Goal: Task Accomplishment & Management: Manage account settings

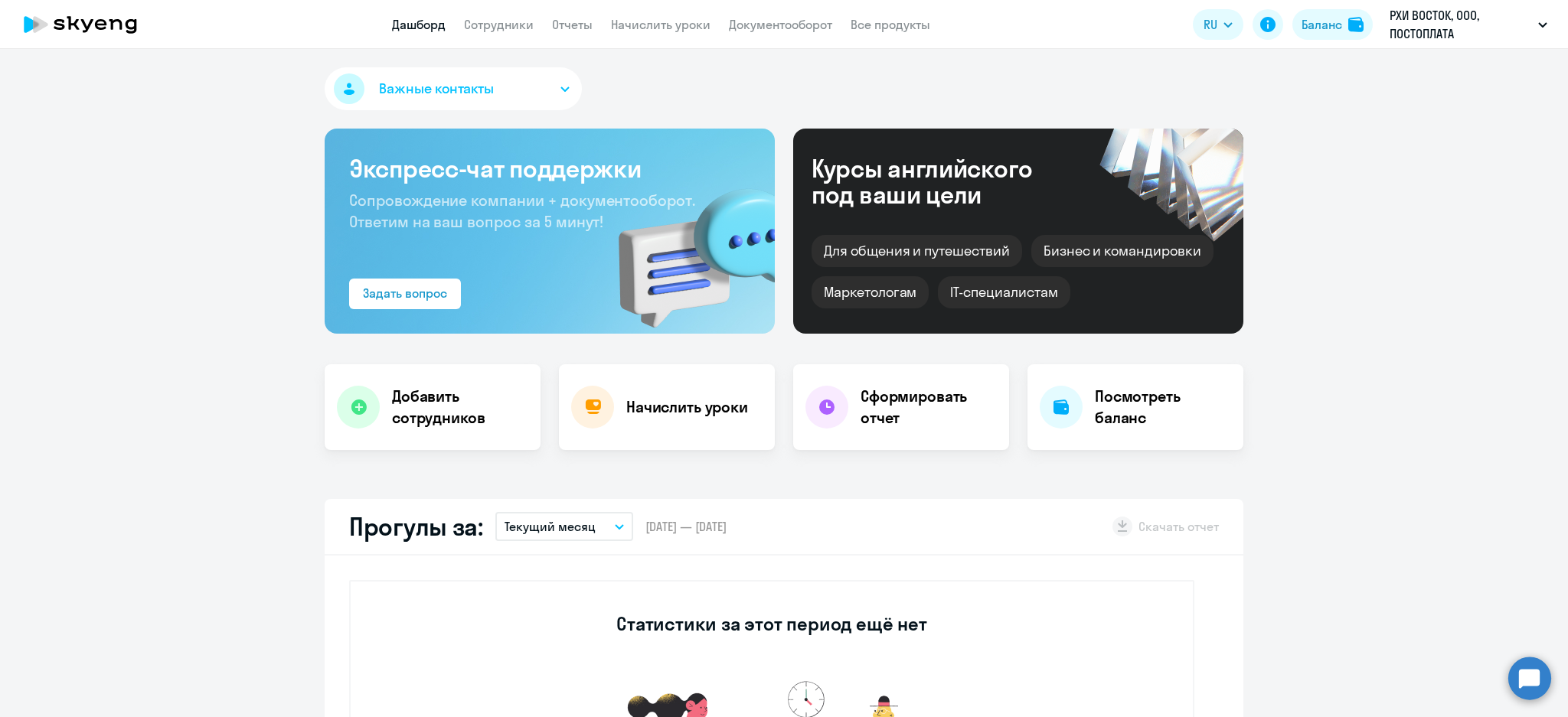
select select "30"
click at [495, 17] on link "Сотрудники" at bounding box center [498, 24] width 70 height 15
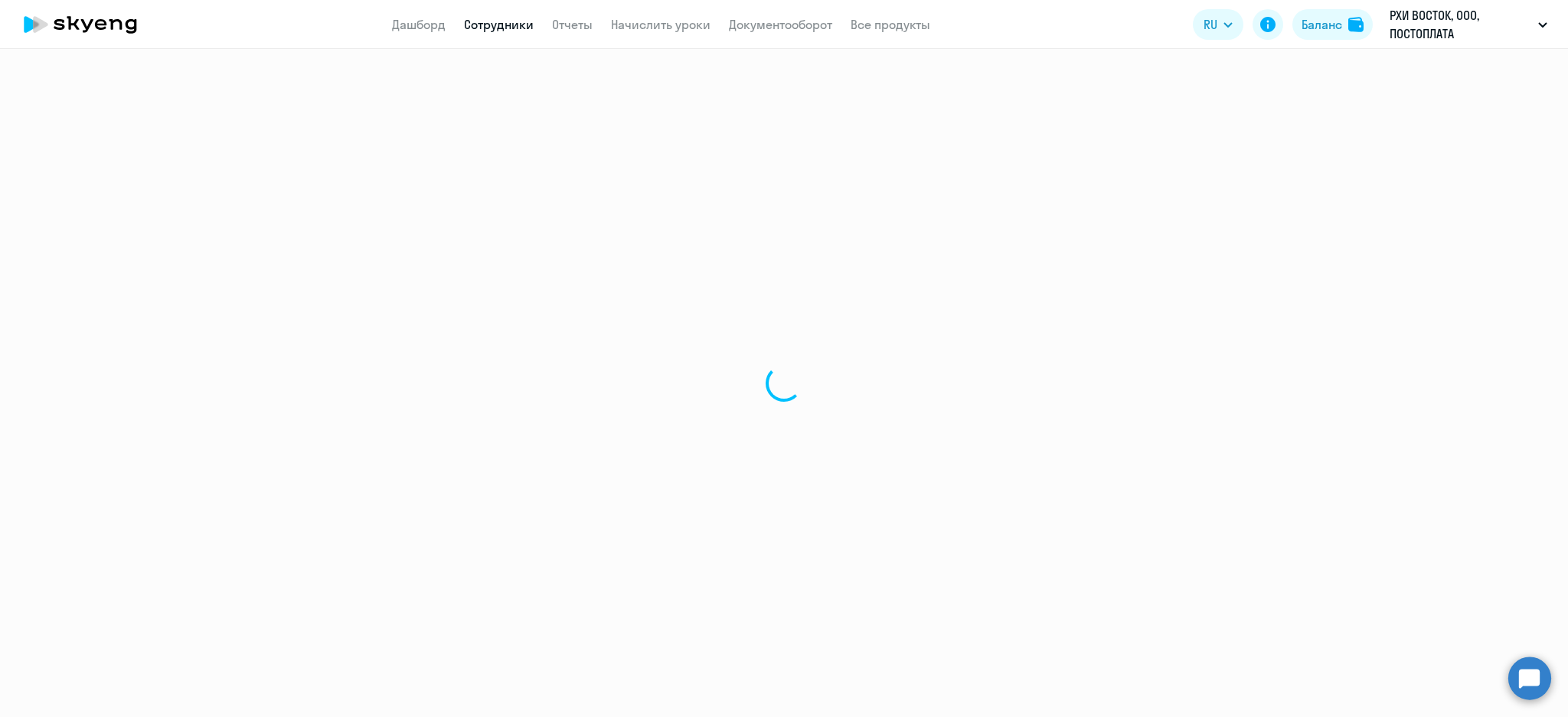
select select "30"
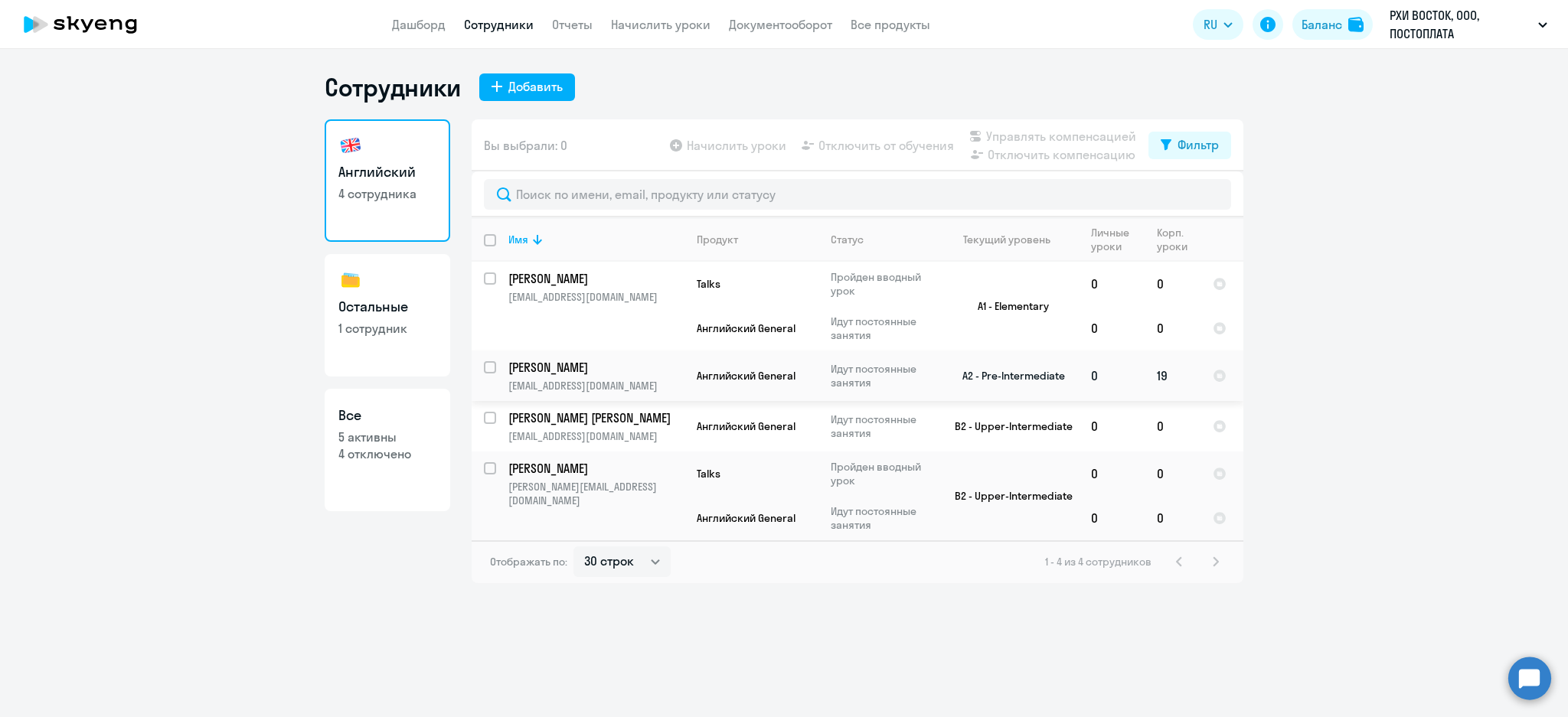
click at [490, 362] on input "select row 21453302" at bounding box center [499, 377] width 31 height 31
checkbox input "true"
click at [914, 144] on span "Отключить от обучения" at bounding box center [886, 145] width 136 height 18
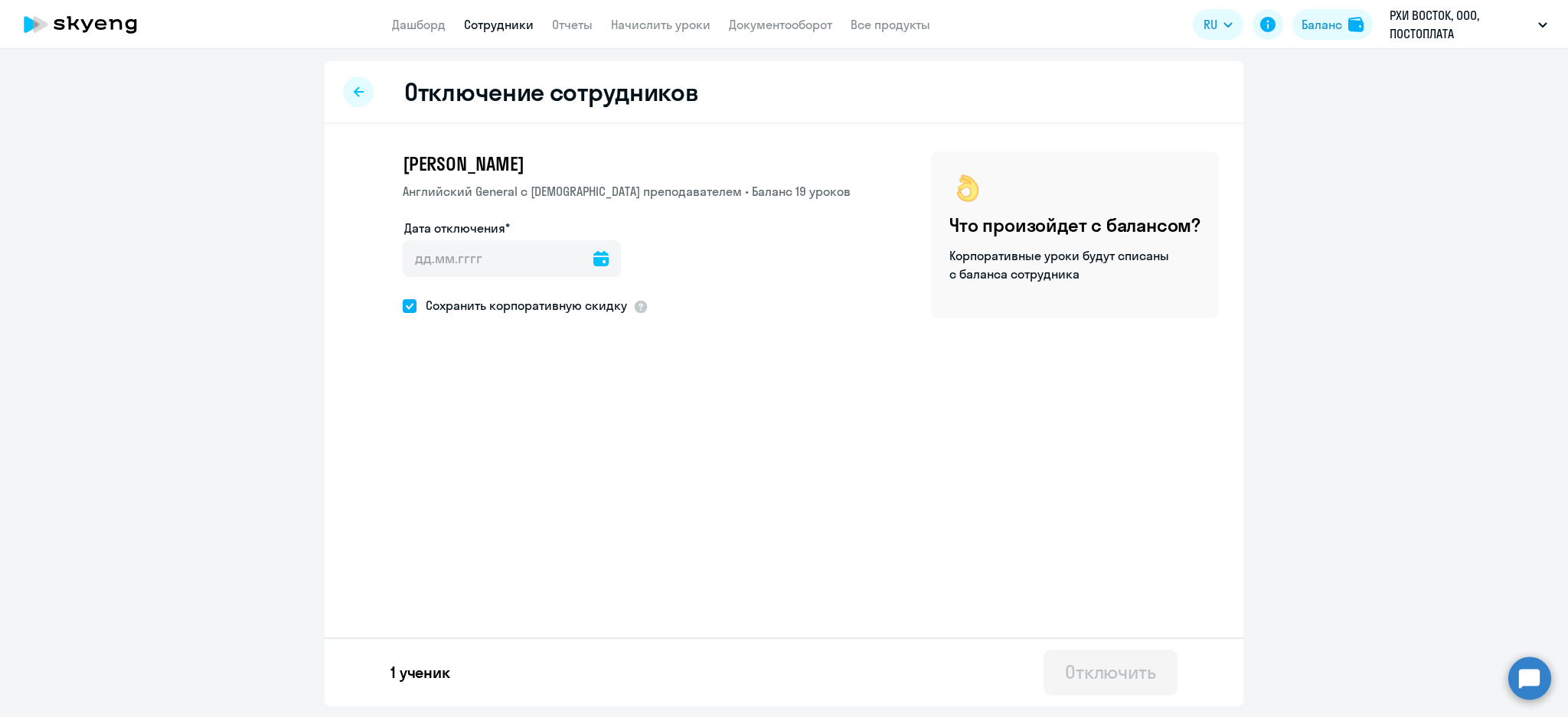
click at [360, 95] on icon at bounding box center [359, 92] width 10 height 11
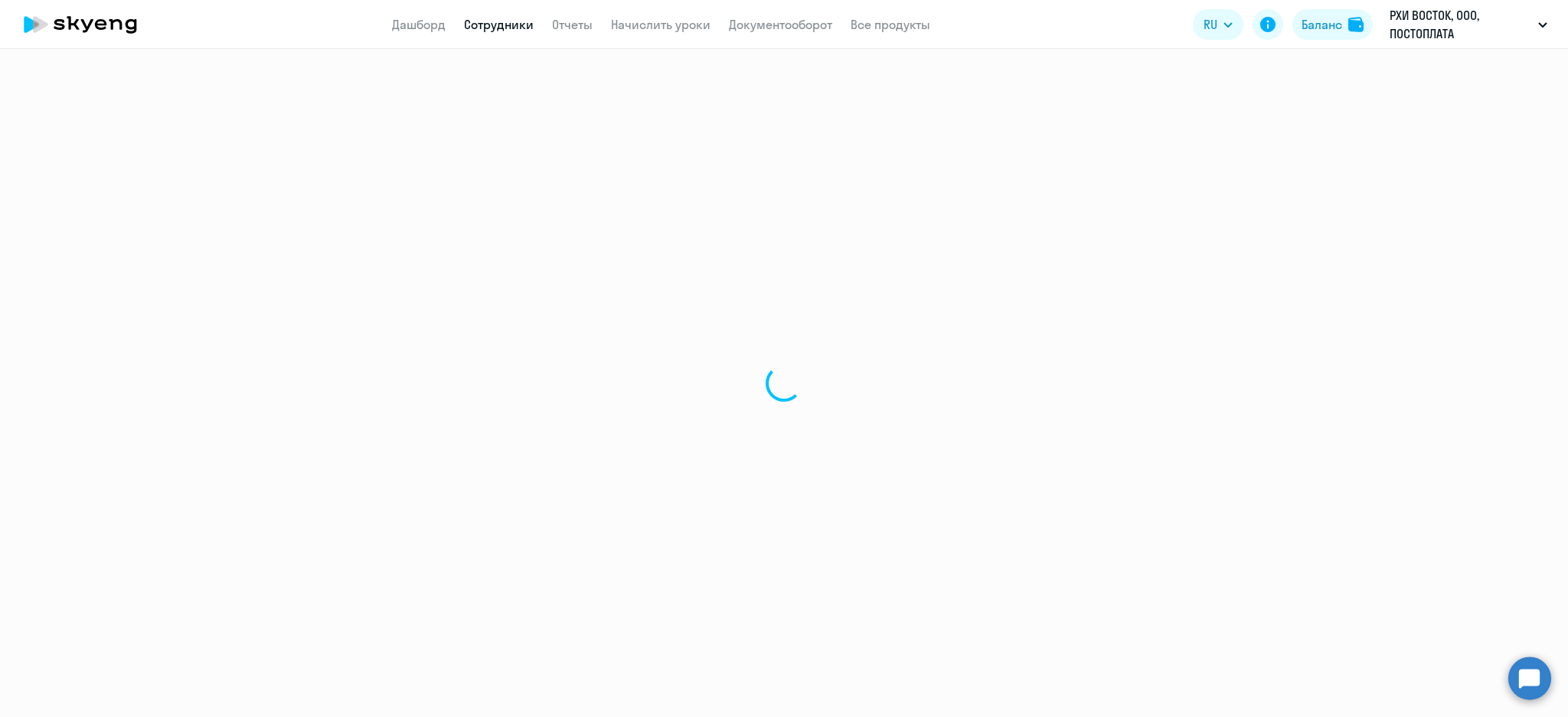
select select "30"
